Goal: Navigation & Orientation: Go to known website

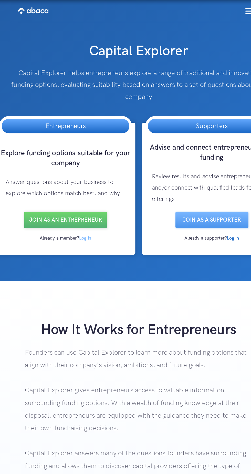
click at [80, 185] on link "Log in" at bounding box center [84, 184] width 9 height 4
